Goal: Transaction & Acquisition: Purchase product/service

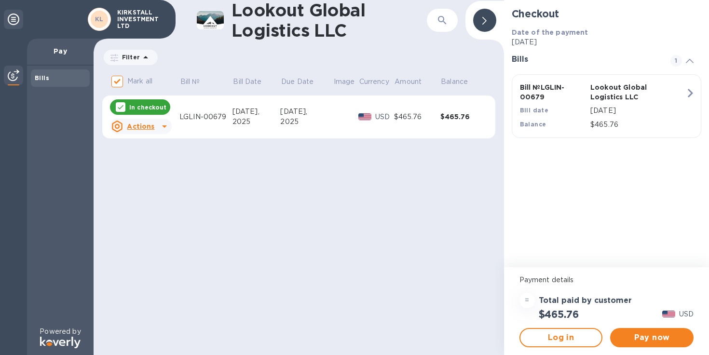
click at [241, 115] on div "[DATE]," at bounding box center [256, 112] width 48 height 10
click at [636, 346] on button "Pay now" at bounding box center [651, 337] width 83 height 19
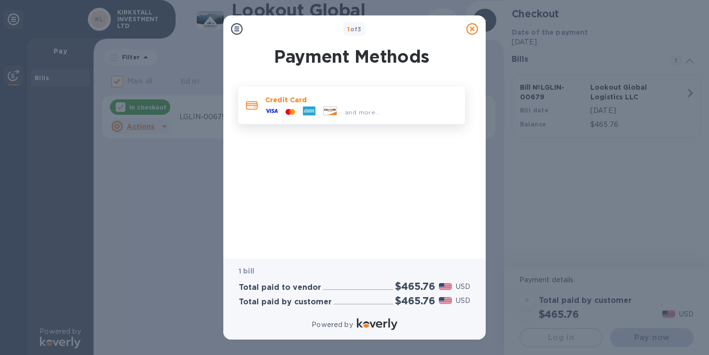
click at [291, 104] on p "Credit Card" at bounding box center [361, 100] width 192 height 10
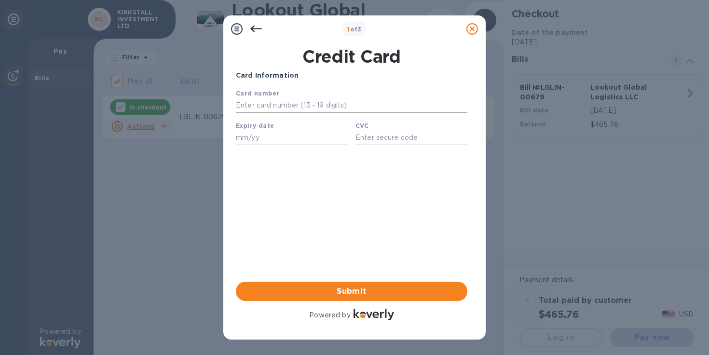
click at [320, 110] on input "text" at bounding box center [351, 105] width 231 height 14
type input "[CREDIT_CARD_NUMBER]"
type input "11/29"
click at [370, 137] on input "text" at bounding box center [411, 137] width 112 height 14
type input "234"
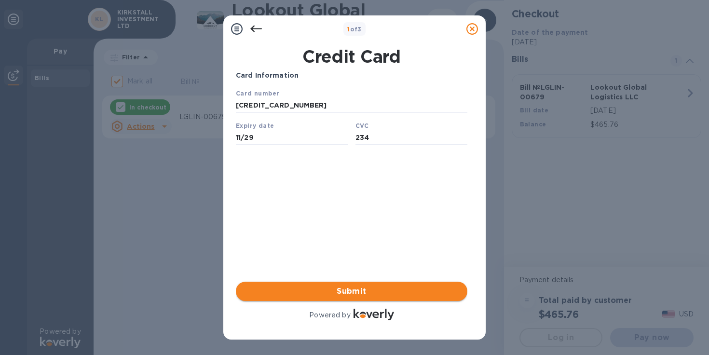
click at [366, 295] on span "Submit" at bounding box center [351, 291] width 216 height 12
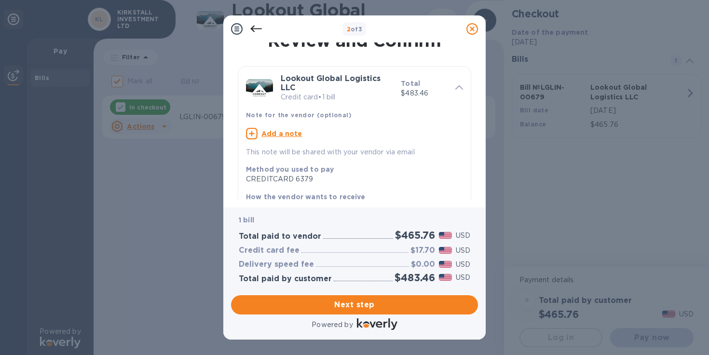
scroll to position [11, 0]
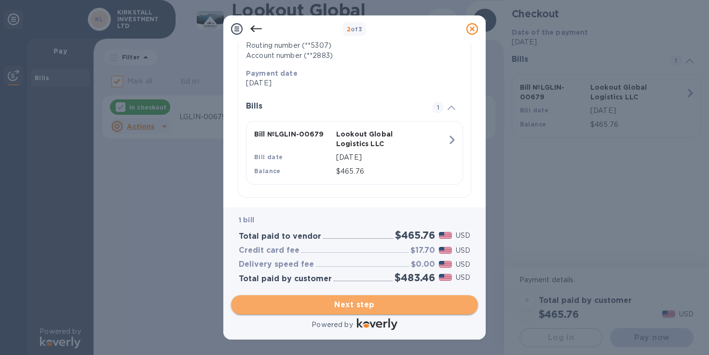
click at [355, 309] on span "Next step" at bounding box center [354, 305] width 231 height 12
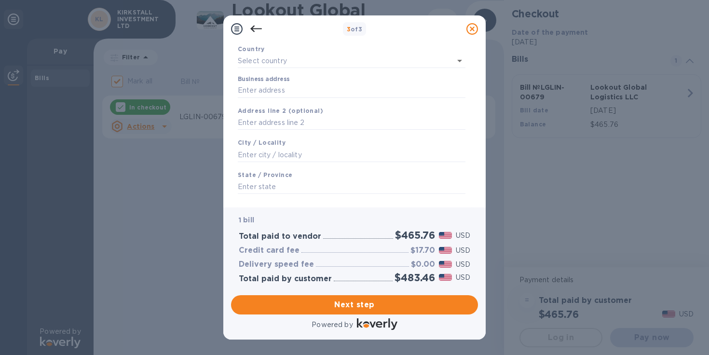
scroll to position [0, 0]
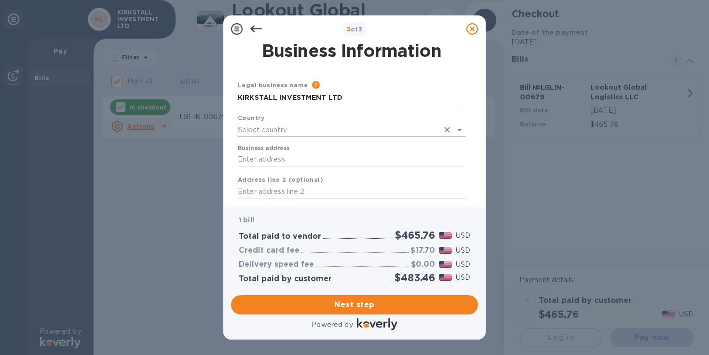
click at [342, 132] on input "text" at bounding box center [338, 130] width 201 height 14
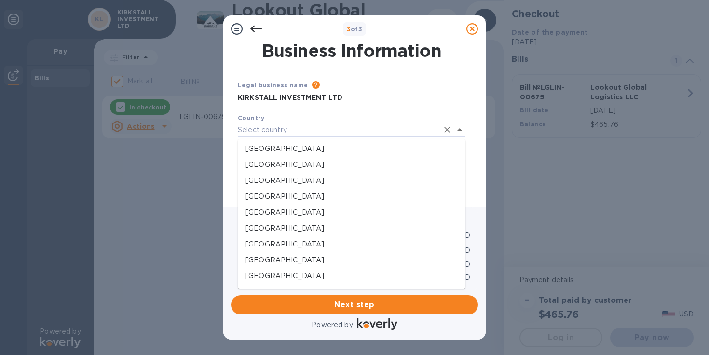
scroll to position [3049, 0]
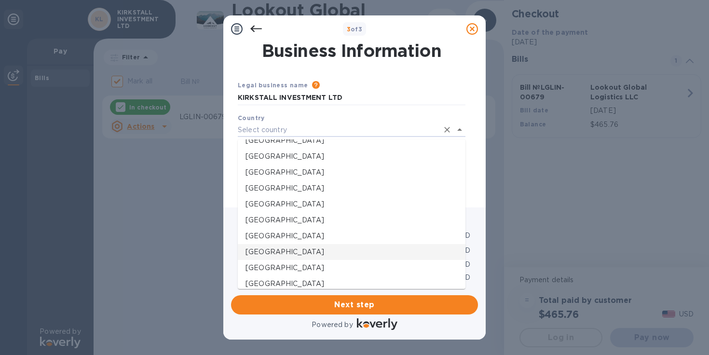
click at [314, 250] on p "[GEOGRAPHIC_DATA]" at bounding box center [351, 252] width 212 height 10
type input "[GEOGRAPHIC_DATA]"
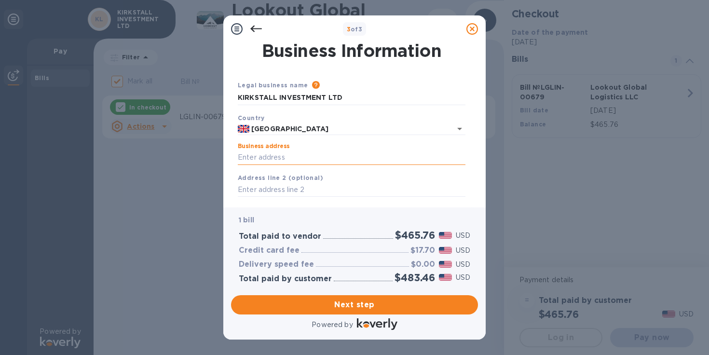
click at [318, 163] on input "Business address" at bounding box center [352, 157] width 228 height 14
type input "[STREET_ADDRESS]"
click at [321, 186] on input "text" at bounding box center [352, 190] width 228 height 14
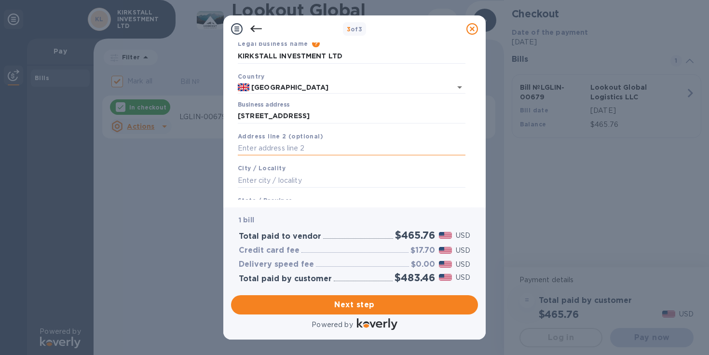
scroll to position [48, 0]
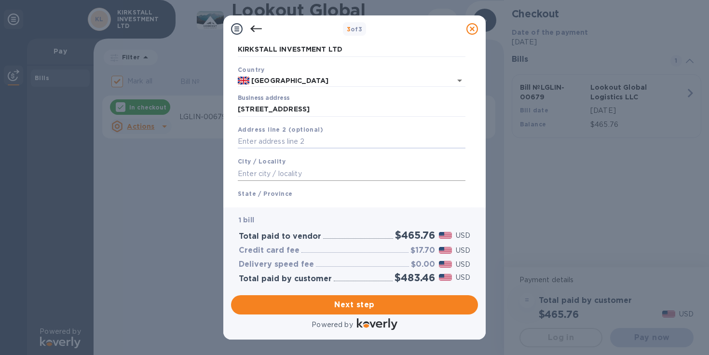
click at [321, 177] on input "text" at bounding box center [352, 173] width 228 height 14
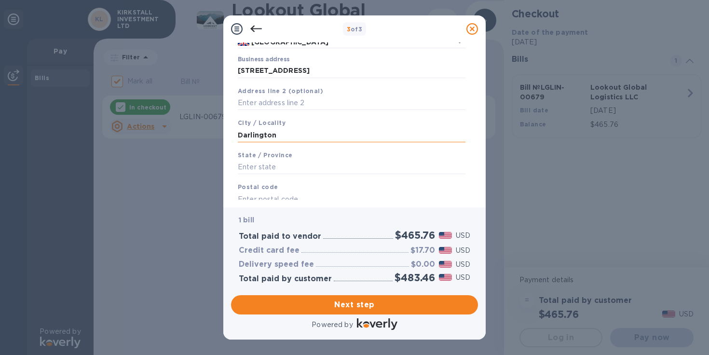
scroll to position [114, 0]
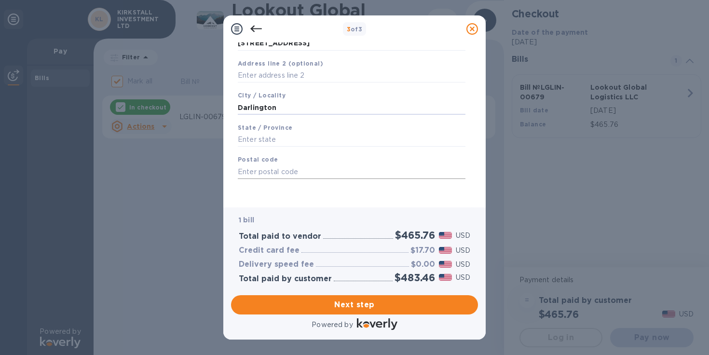
type input "Darlington"
click at [321, 173] on input "text" at bounding box center [352, 171] width 228 height 14
type input "DL3 9RN"
click at [321, 140] on input "text" at bounding box center [352, 140] width 228 height 14
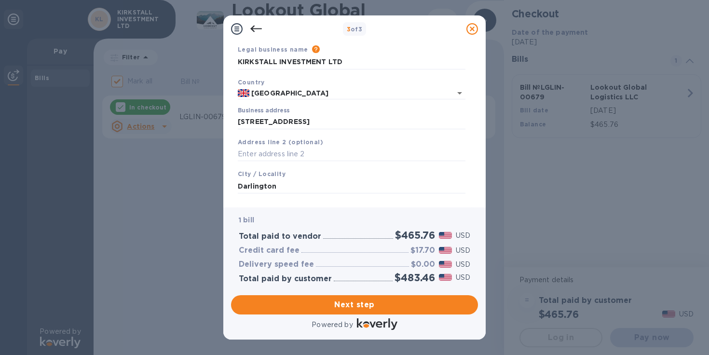
scroll to position [41, 0]
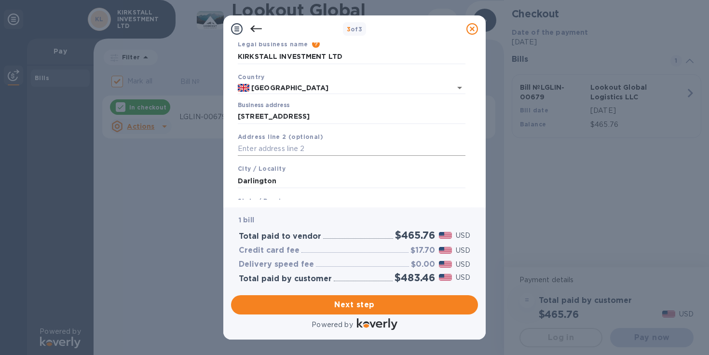
type input "[GEOGRAPHIC_DATA]"
click at [330, 150] on input "text" at bounding box center [352, 149] width 228 height 14
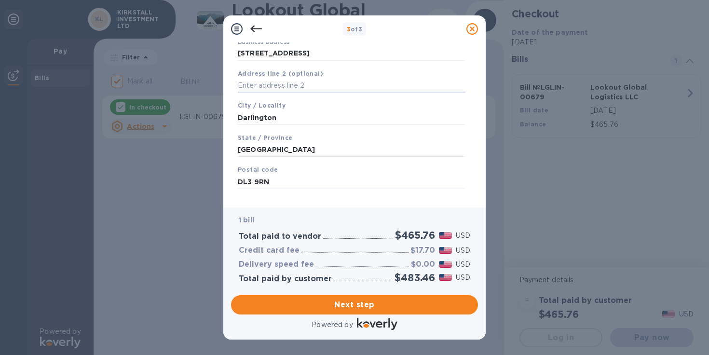
scroll to position [108, 0]
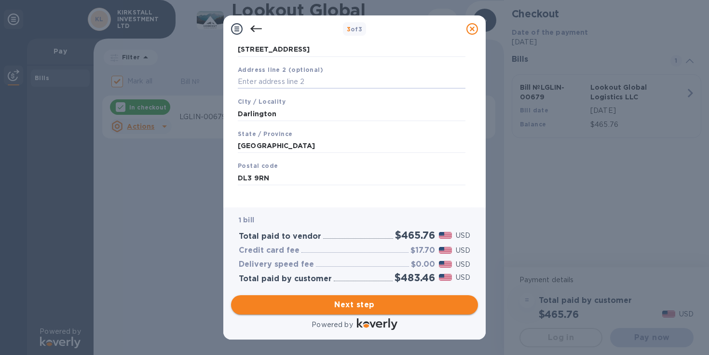
click at [345, 301] on span "Next step" at bounding box center [354, 305] width 231 height 12
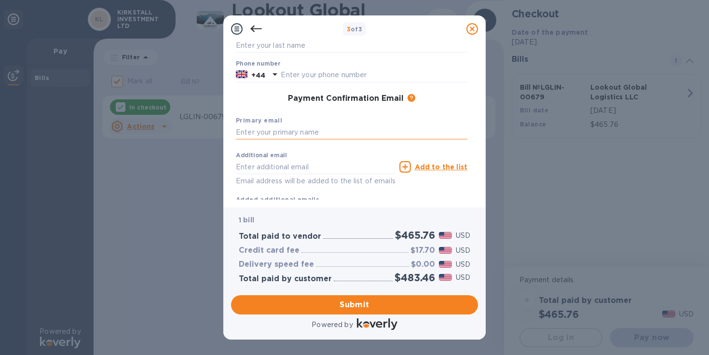
click at [336, 134] on input "text" at bounding box center [351, 132] width 231 height 14
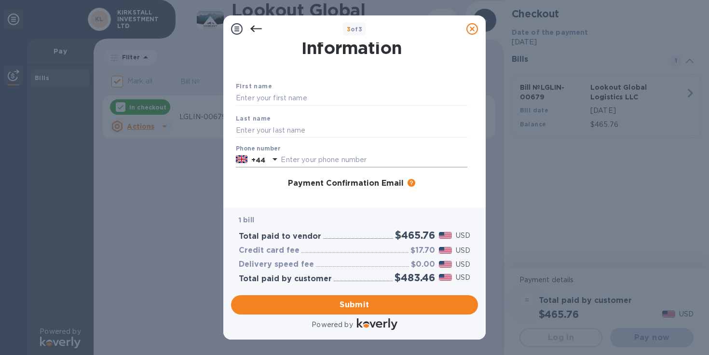
scroll to position [0, 0]
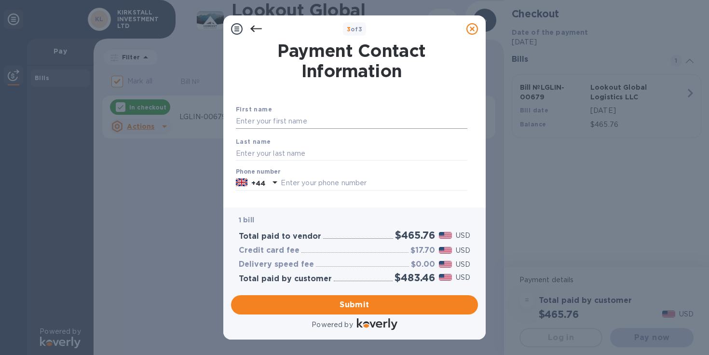
type input "[EMAIL_ADDRESS][DOMAIN_NAME]"
click at [336, 118] on input "text" at bounding box center [351, 121] width 231 height 14
type input "Ben"
type input "[PERSON_NAME]"
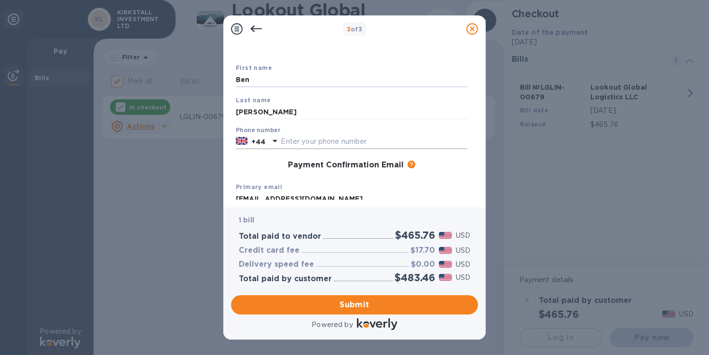
click at [327, 146] on input "text" at bounding box center [374, 141] width 187 height 14
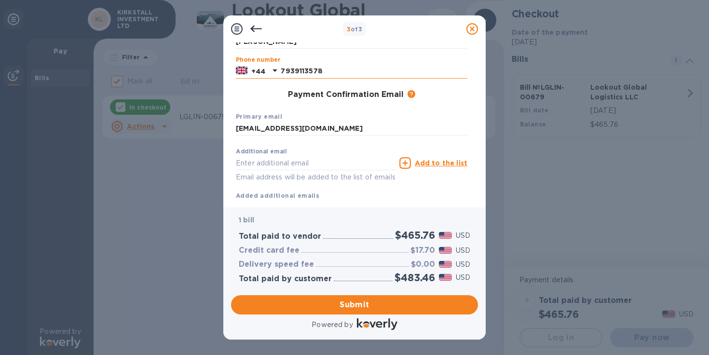
scroll to position [120, 0]
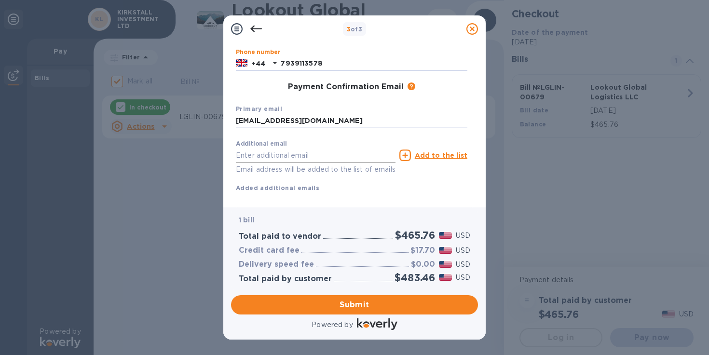
type input "7939113578"
click at [326, 161] on input "text" at bounding box center [316, 155] width 160 height 14
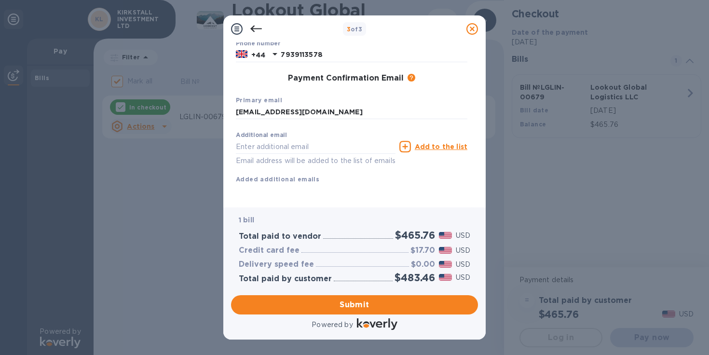
click at [339, 125] on div "Additional email Email address will be added to the list of emails" at bounding box center [315, 146] width 163 height 43
click at [350, 305] on span "Submit" at bounding box center [354, 305] width 231 height 12
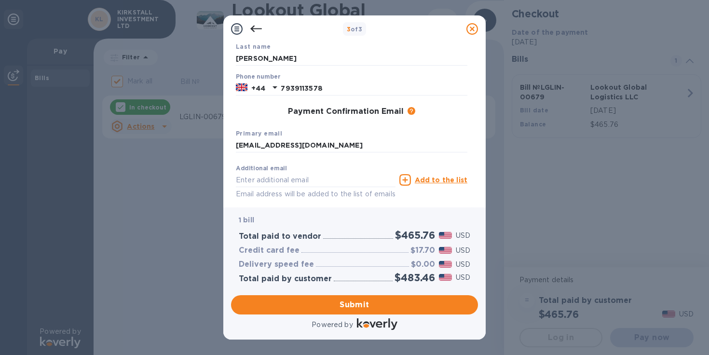
scroll to position [0, 0]
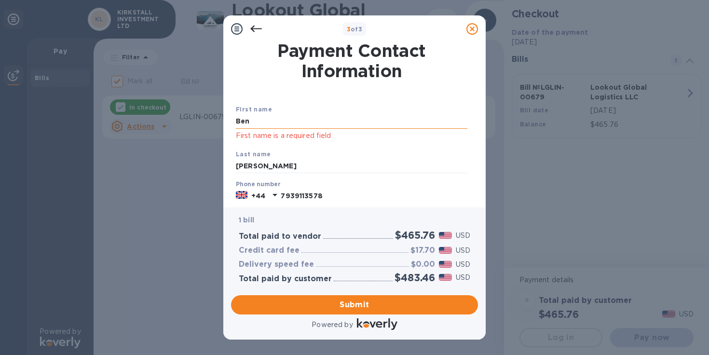
click at [336, 123] on input "Ben" at bounding box center [351, 121] width 231 height 14
type input "B"
type input "Ben"
click at [354, 84] on div at bounding box center [351, 85] width 235 height 4
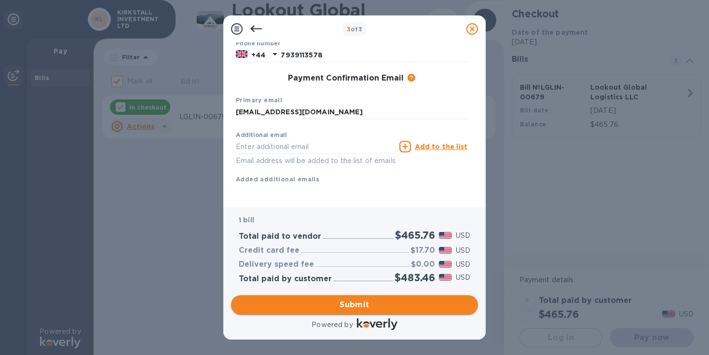
click at [361, 303] on span "Submit" at bounding box center [354, 305] width 231 height 12
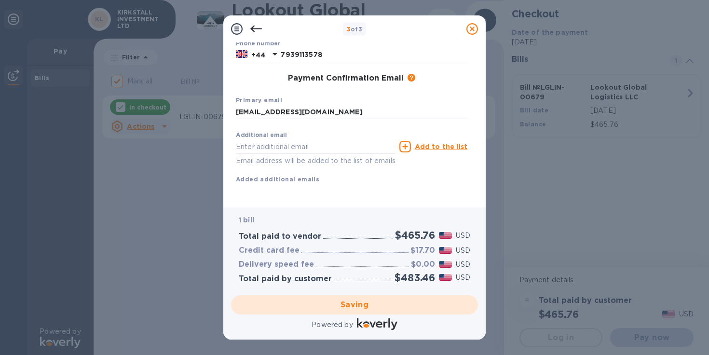
checkbox input "false"
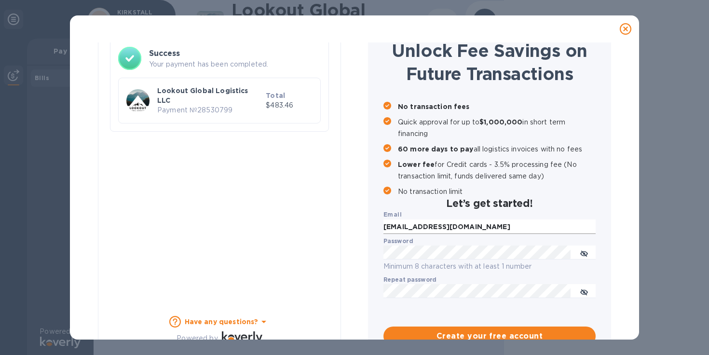
scroll to position [89, 0]
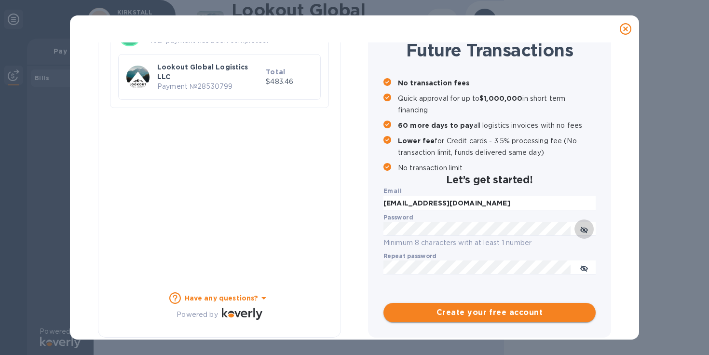
click at [455, 314] on span "Create your free account" at bounding box center [489, 313] width 197 height 12
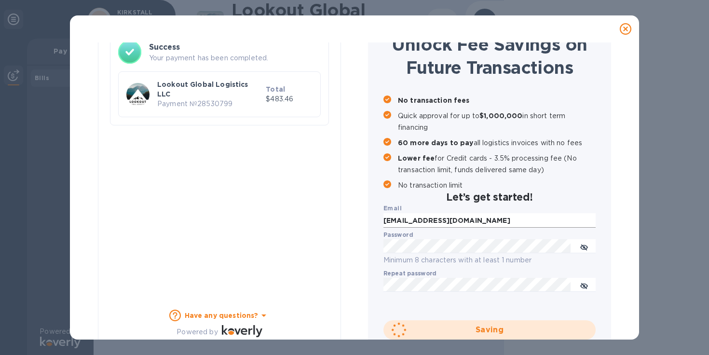
scroll to position [67, 0]
